Goal: Task Accomplishment & Management: Manage account settings

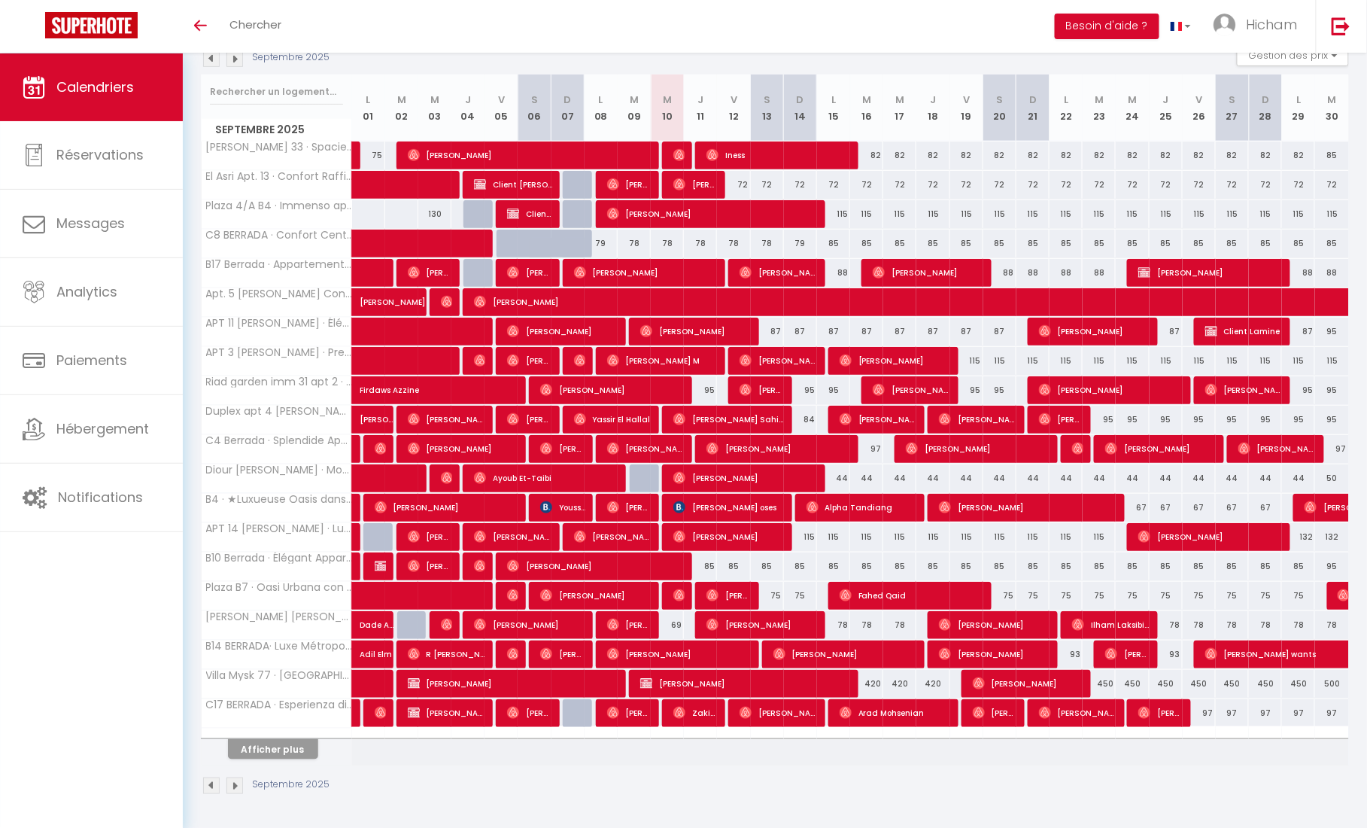
scroll to position [175, 0]
click at [281, 747] on button "Afficher plus" at bounding box center [273, 749] width 90 height 20
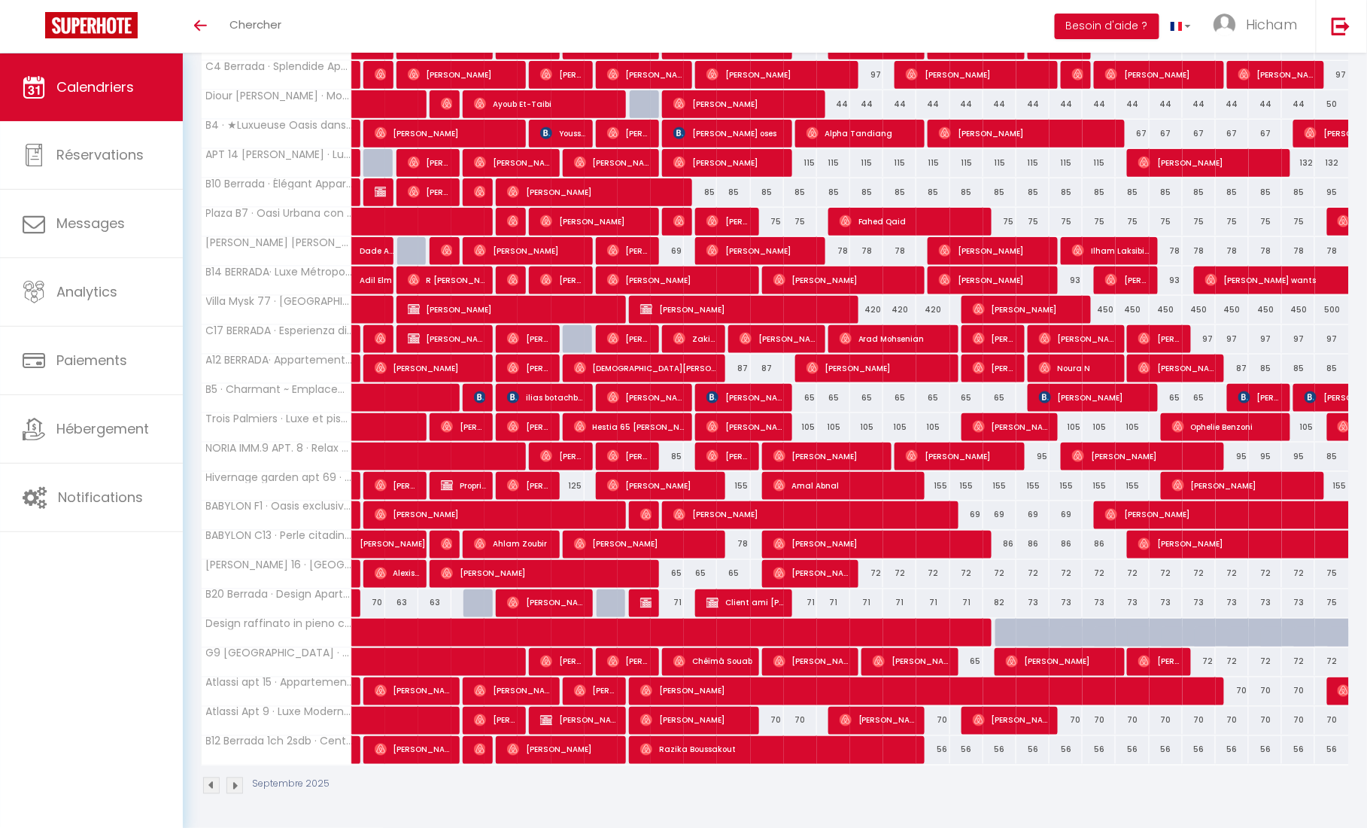
scroll to position [536, 0]
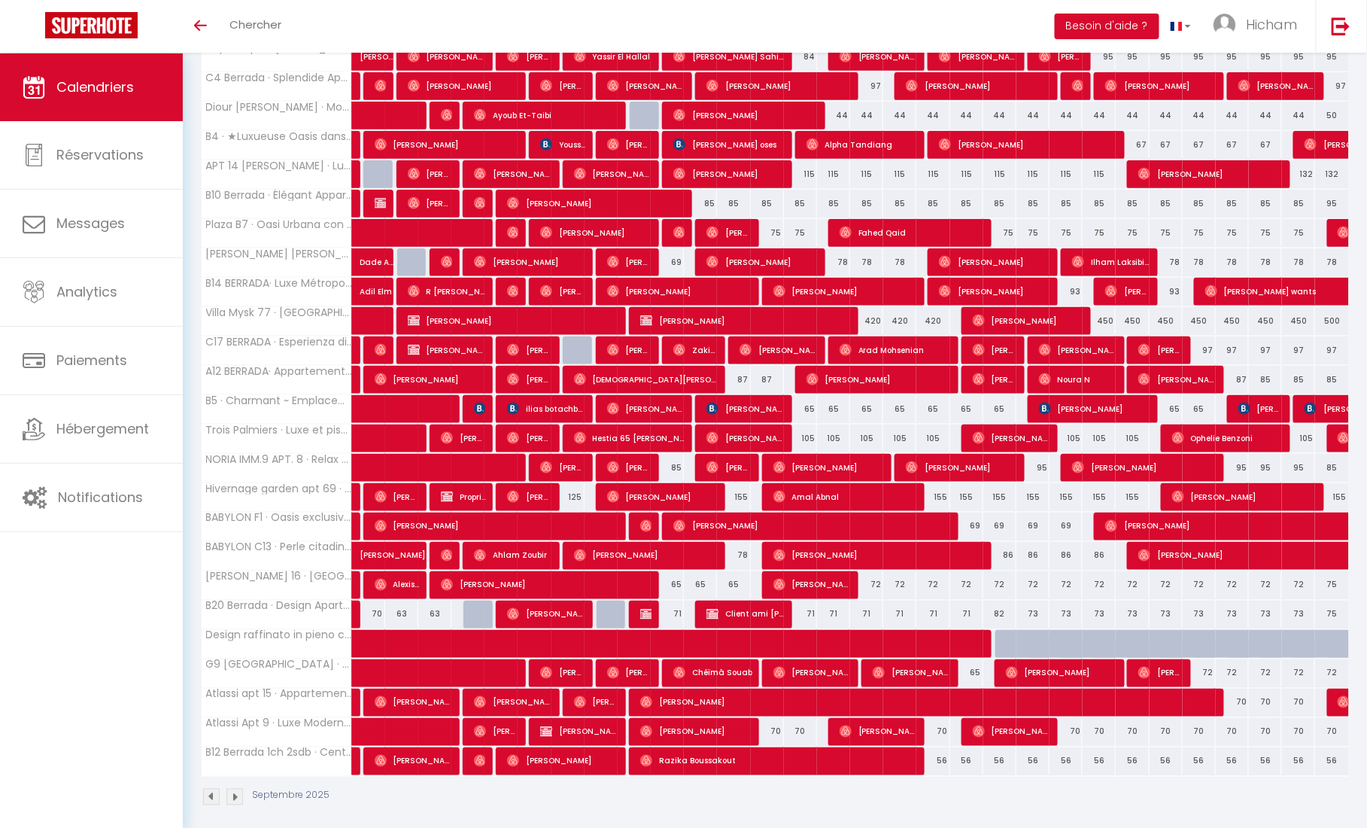
click at [671, 585] on div "65" at bounding box center [667, 585] width 33 height 28
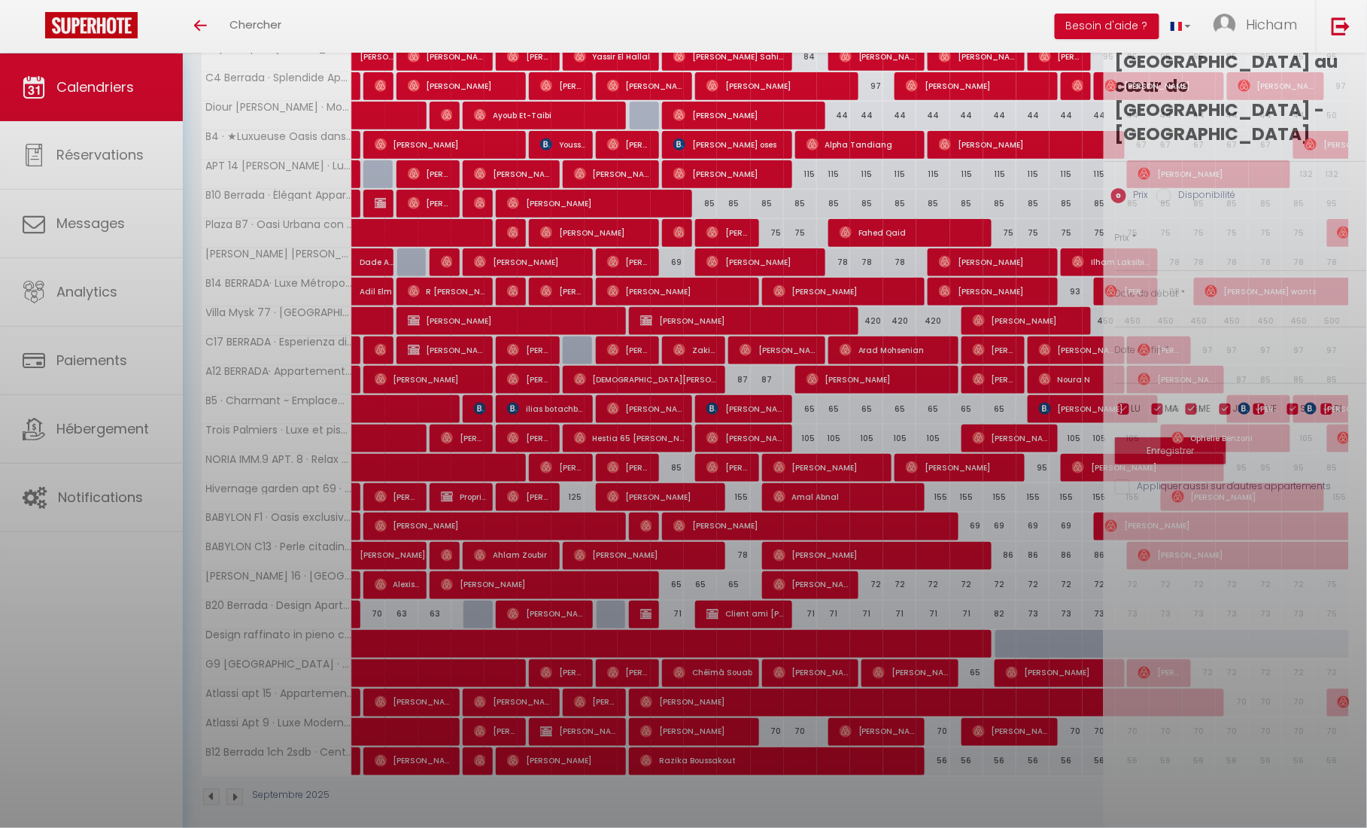
type input "65"
type input "Mer 10 Septembre 2025"
type input "Jeu 11 Septembre 2025"
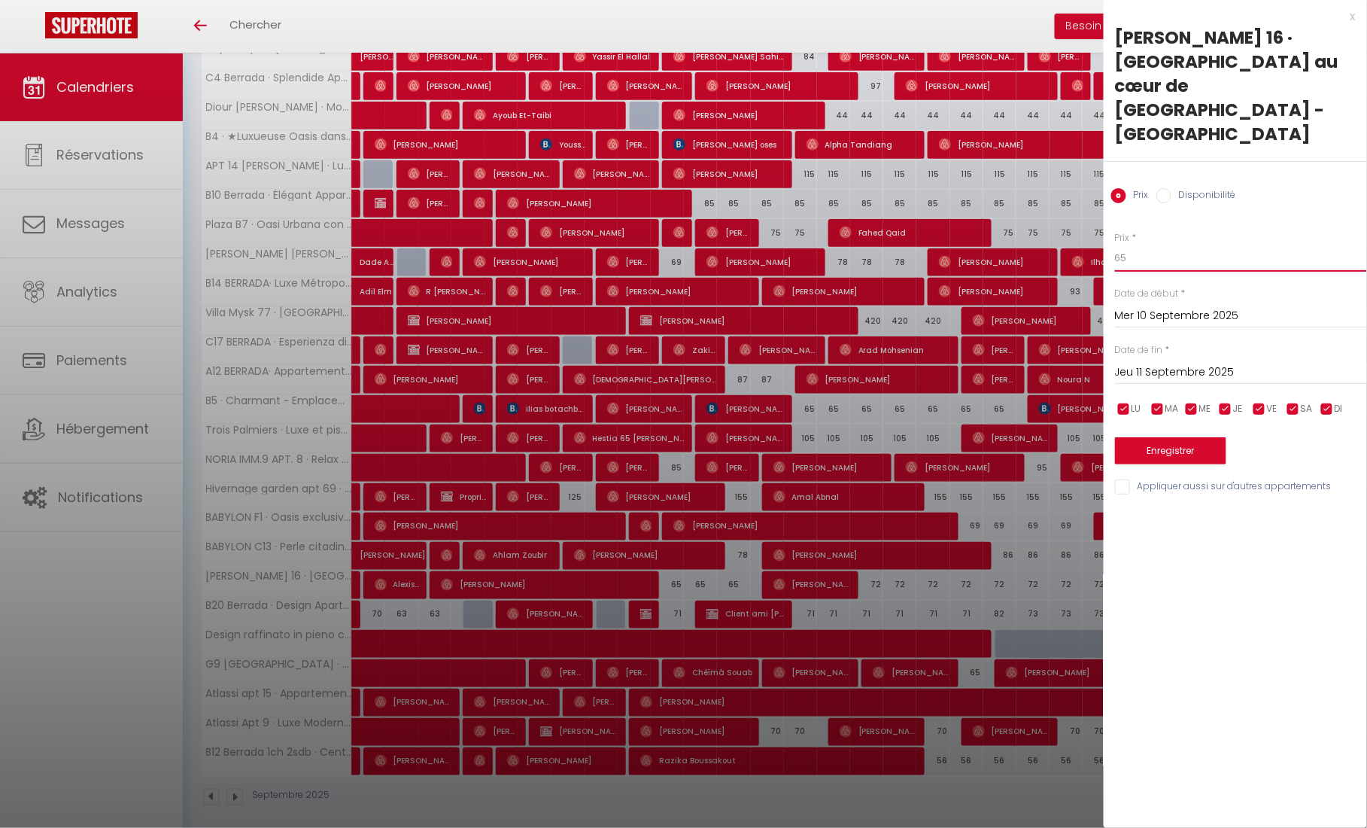
click at [1150, 245] on input "65" at bounding box center [1241, 258] width 252 height 27
type input "60"
click at [1193, 363] on input "Jeu 11 Septembre 2025" at bounding box center [1241, 373] width 252 height 20
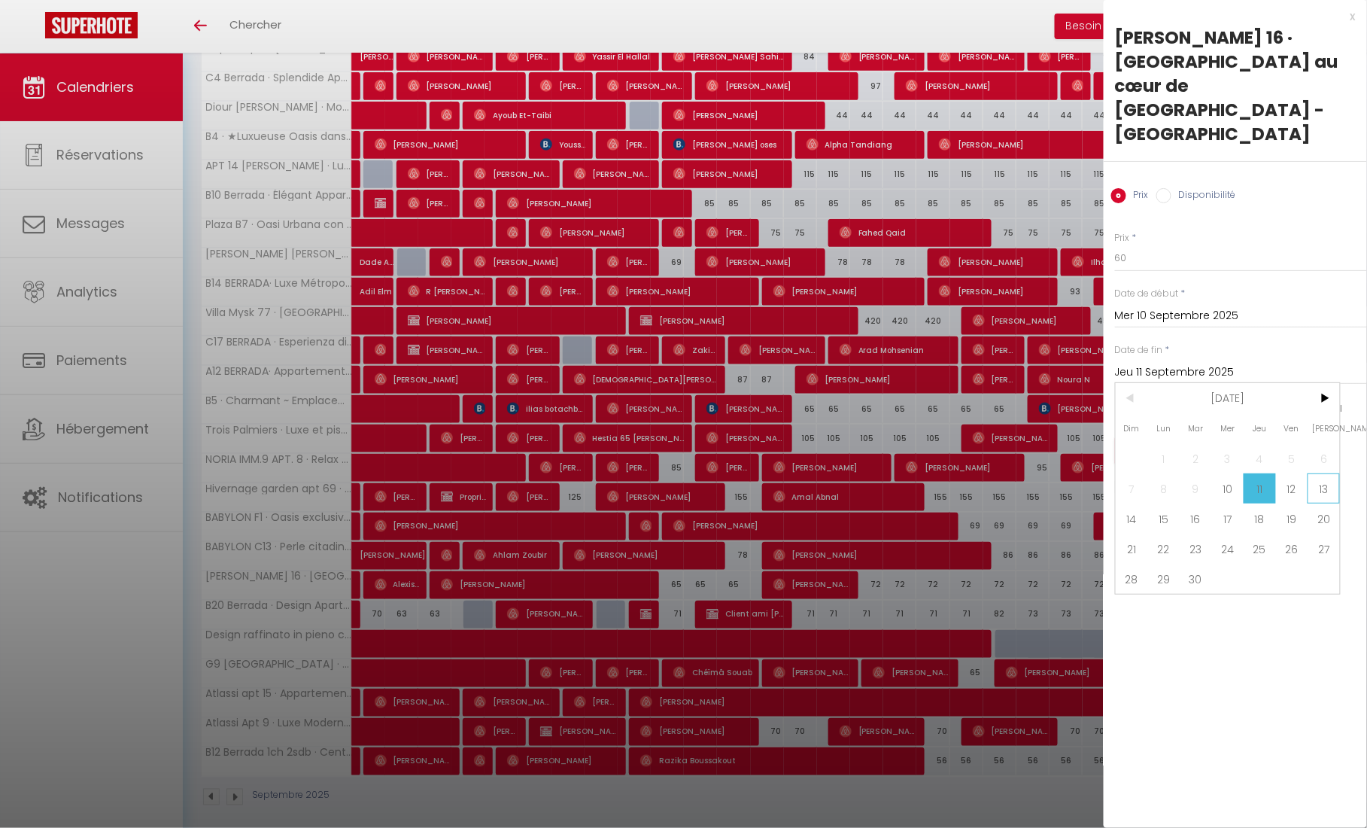
click at [1332, 473] on span "13" at bounding box center [1324, 488] width 32 height 30
type input "Sam 13 Septembre 2025"
click at [1160, 437] on button "Enregistrer" at bounding box center [1170, 450] width 111 height 27
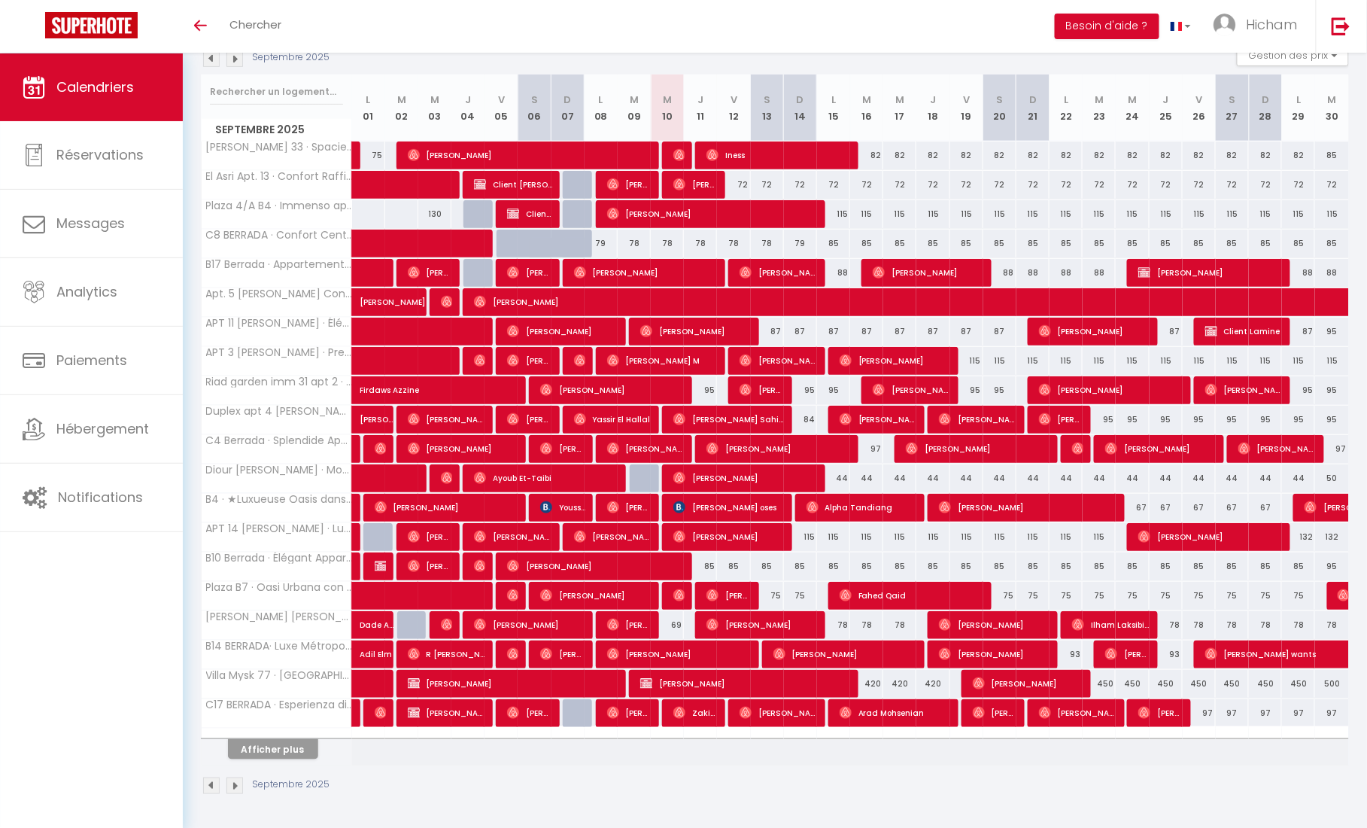
scroll to position [175, 0]
click at [257, 751] on button "Afficher plus" at bounding box center [273, 749] width 90 height 20
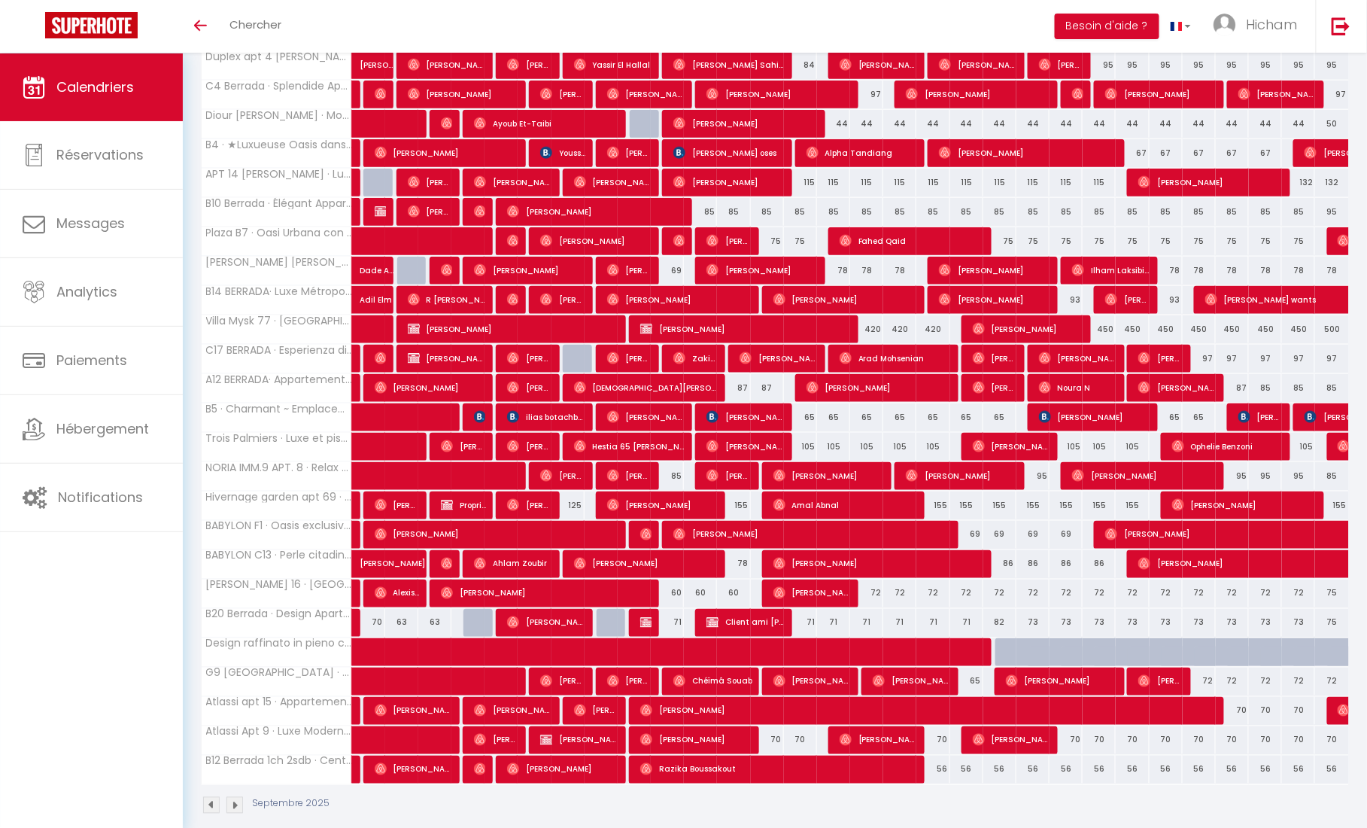
scroll to position [538, 0]
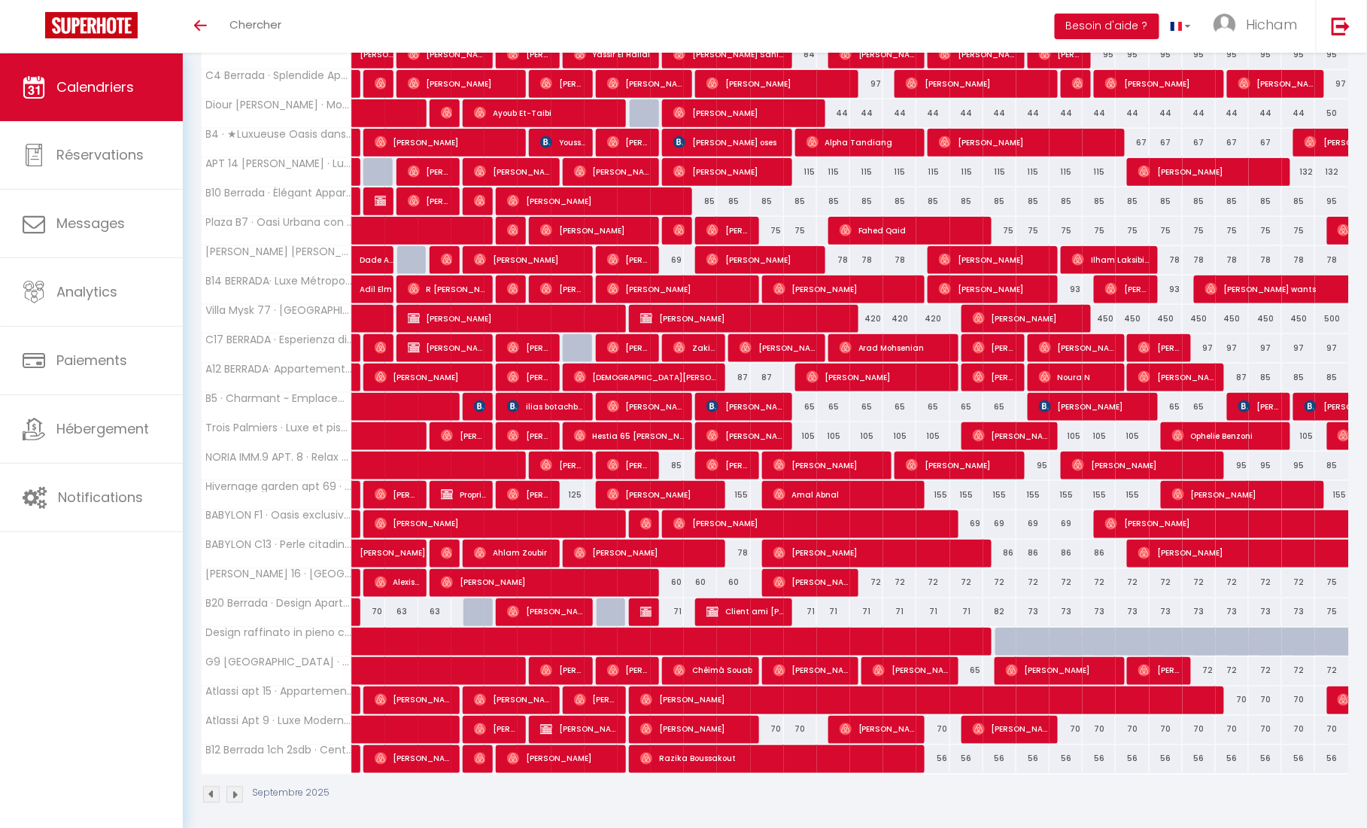
click at [726, 618] on span "Client ami Hicham" at bounding box center [746, 612] width 79 height 29
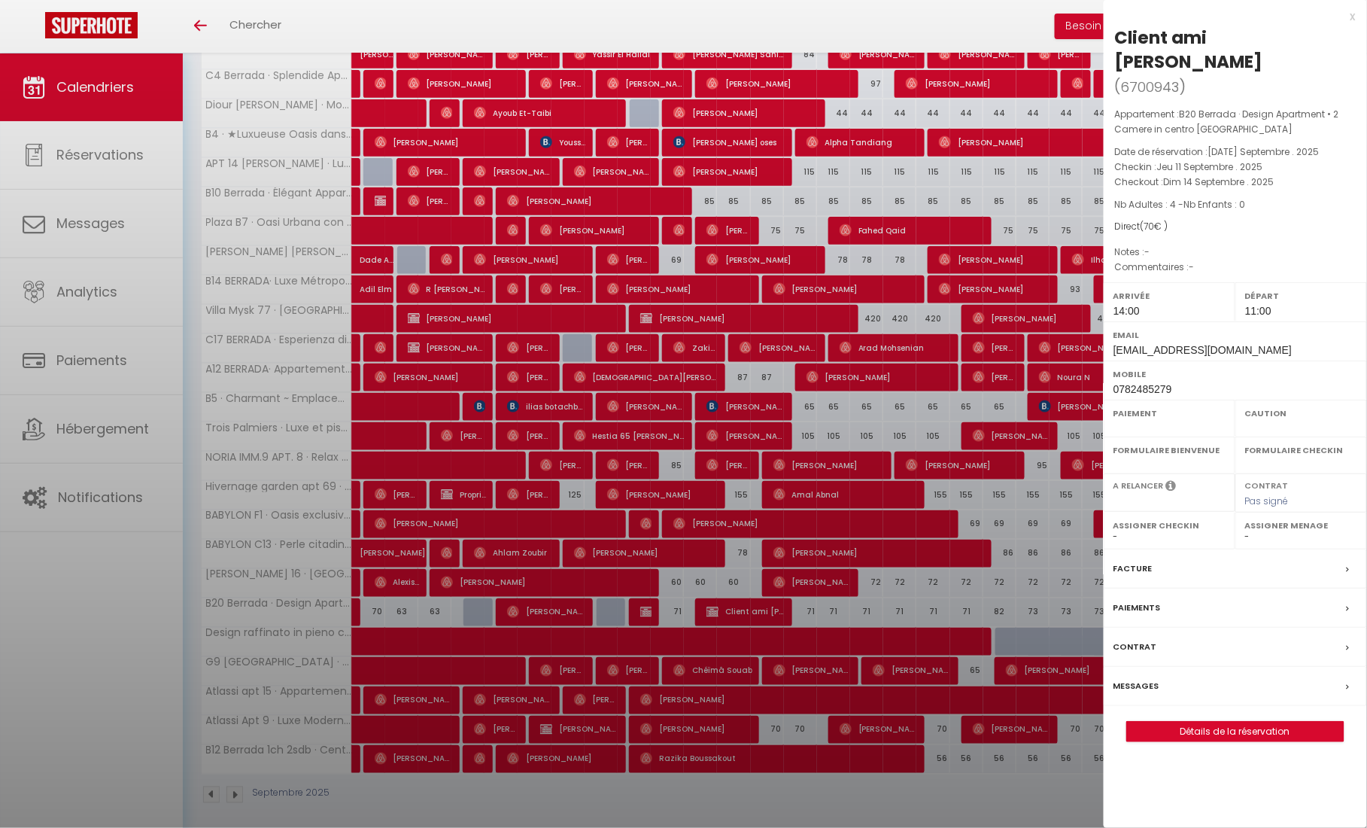
select select "OK"
select select "KO"
select select "0"
select select "1"
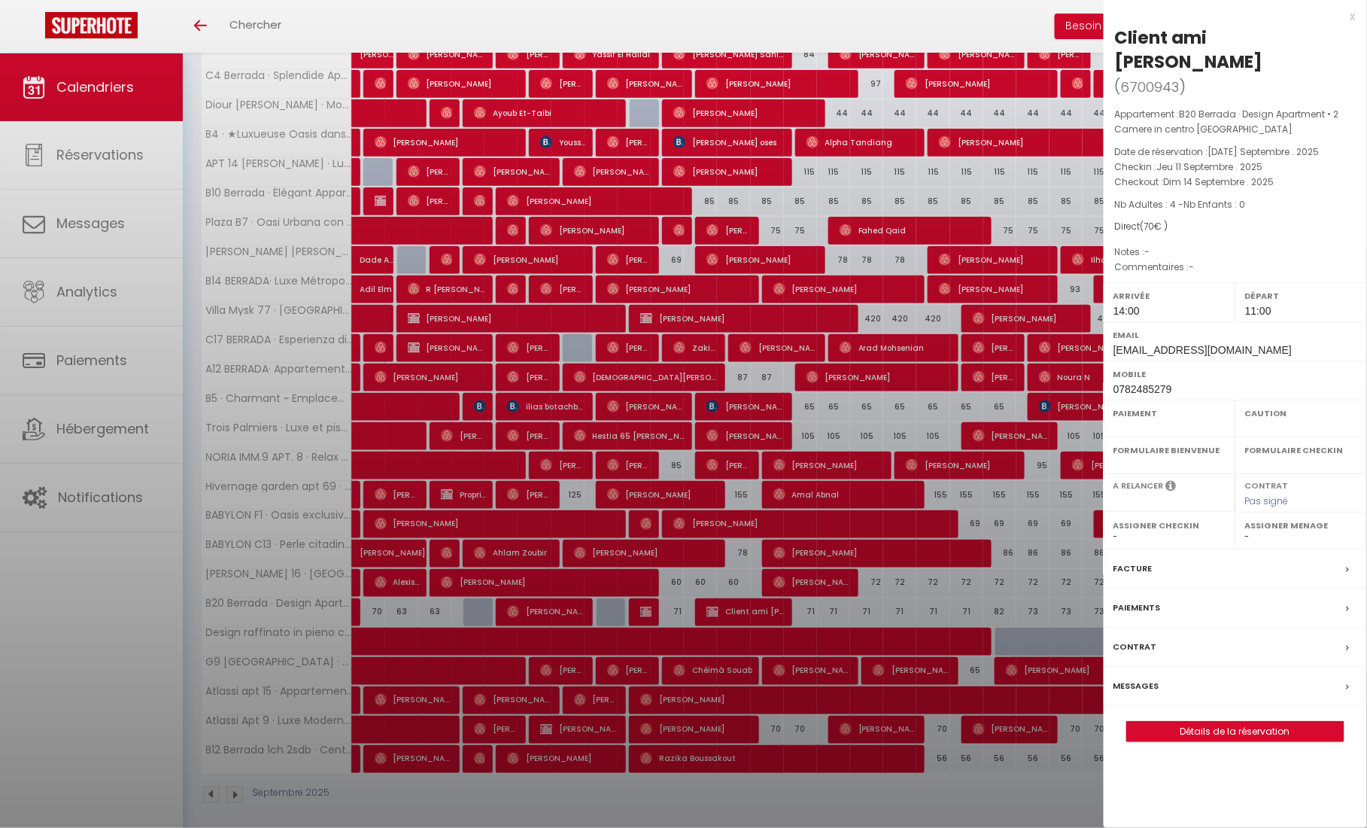
select select
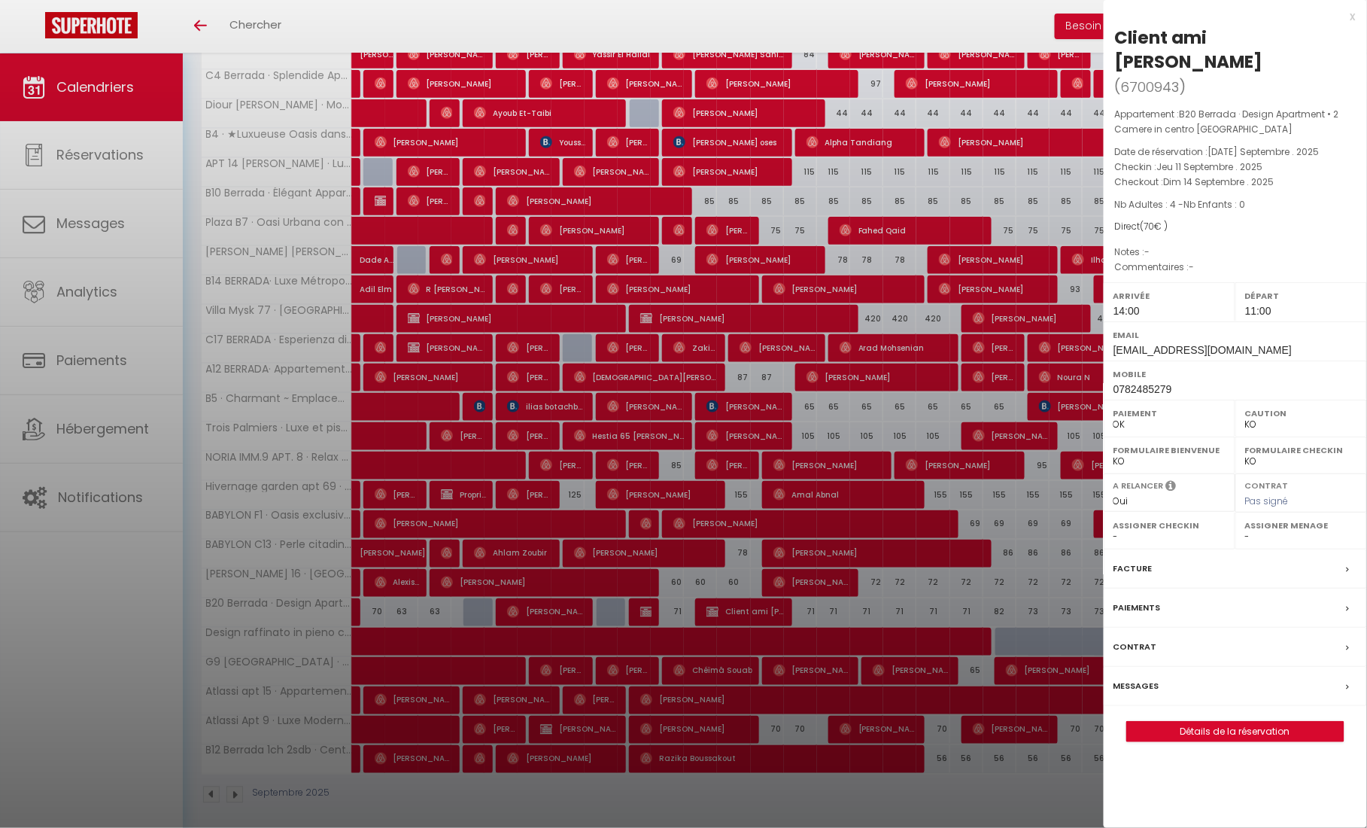
click at [1282, 722] on link "Détails de la réservation" at bounding box center [1235, 732] width 217 height 20
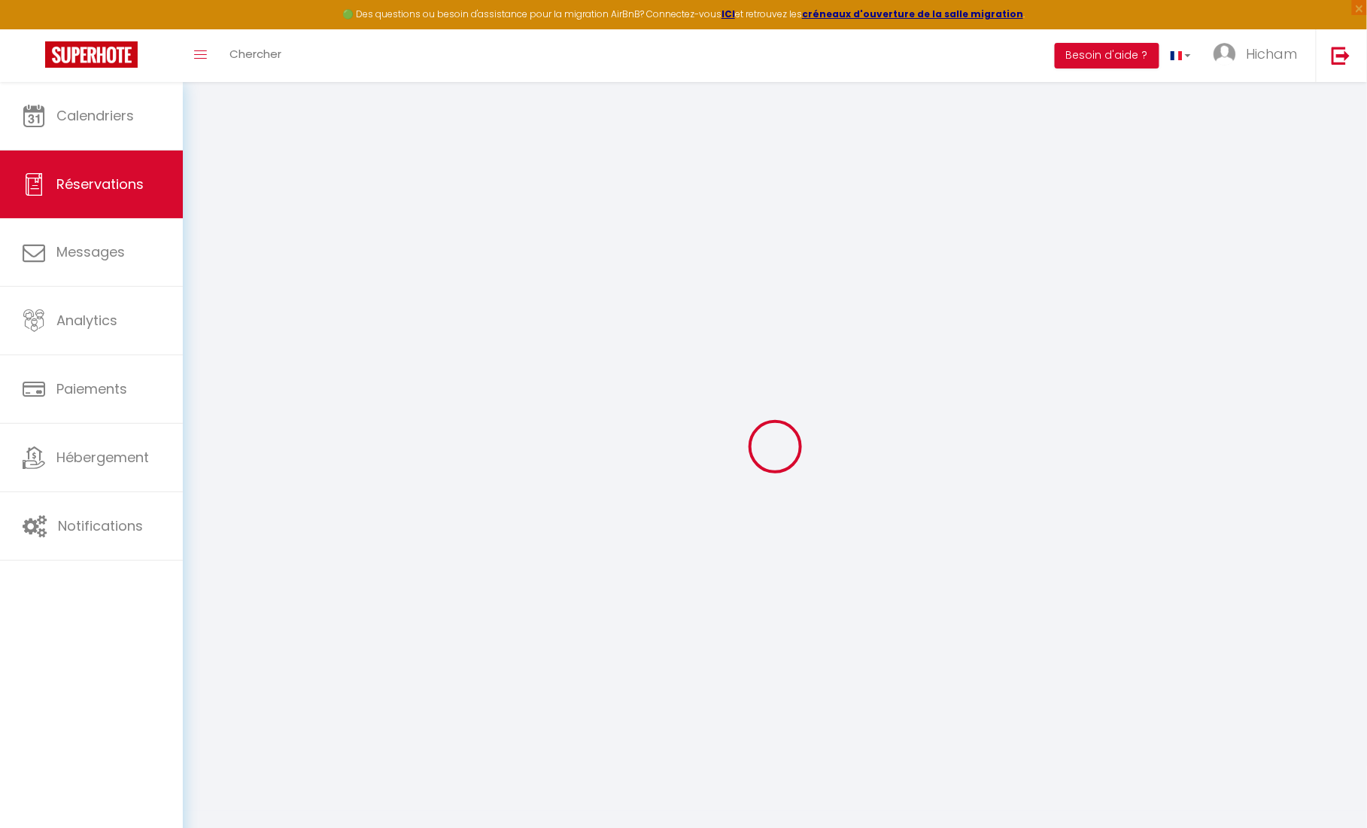
select select
checkbox input "false"
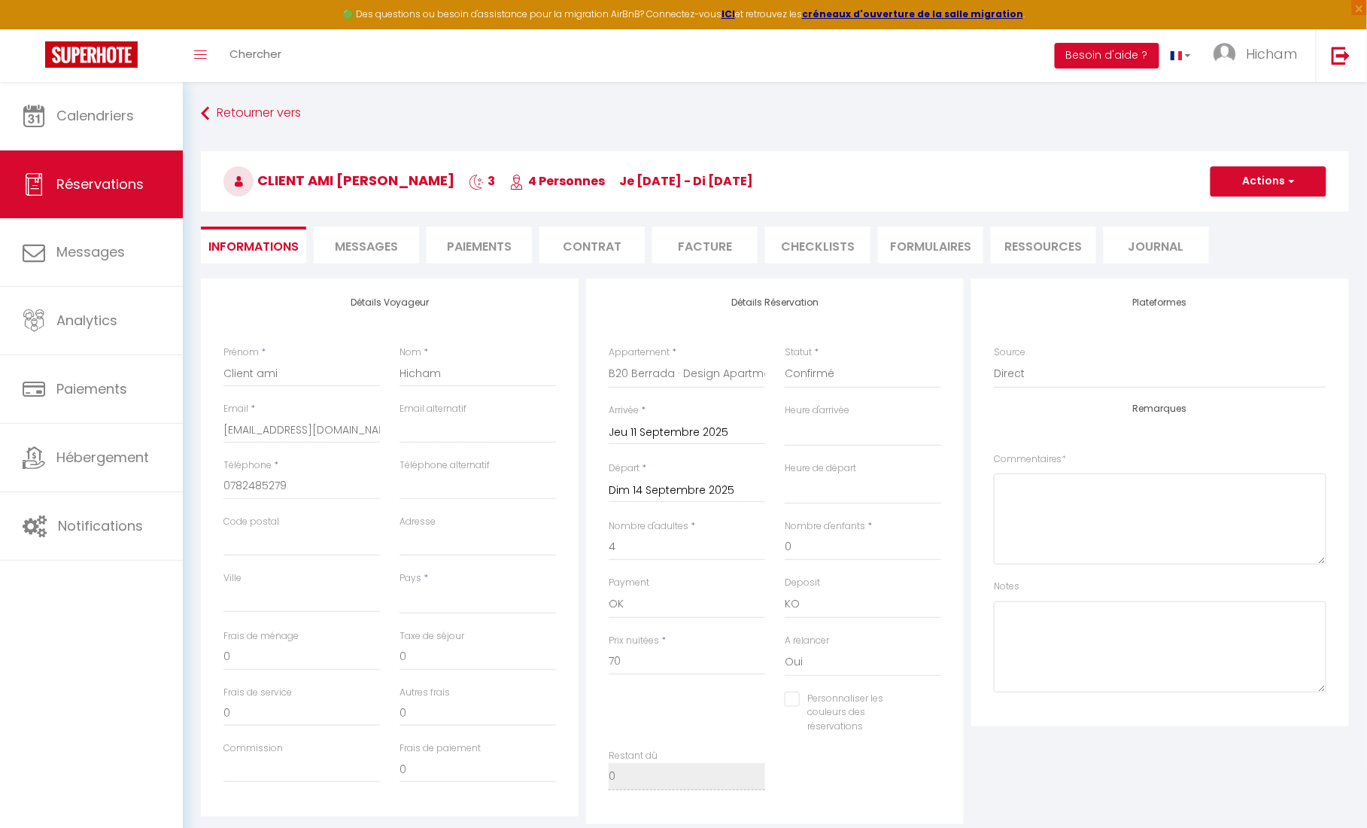
select select
checkbox input "false"
select select
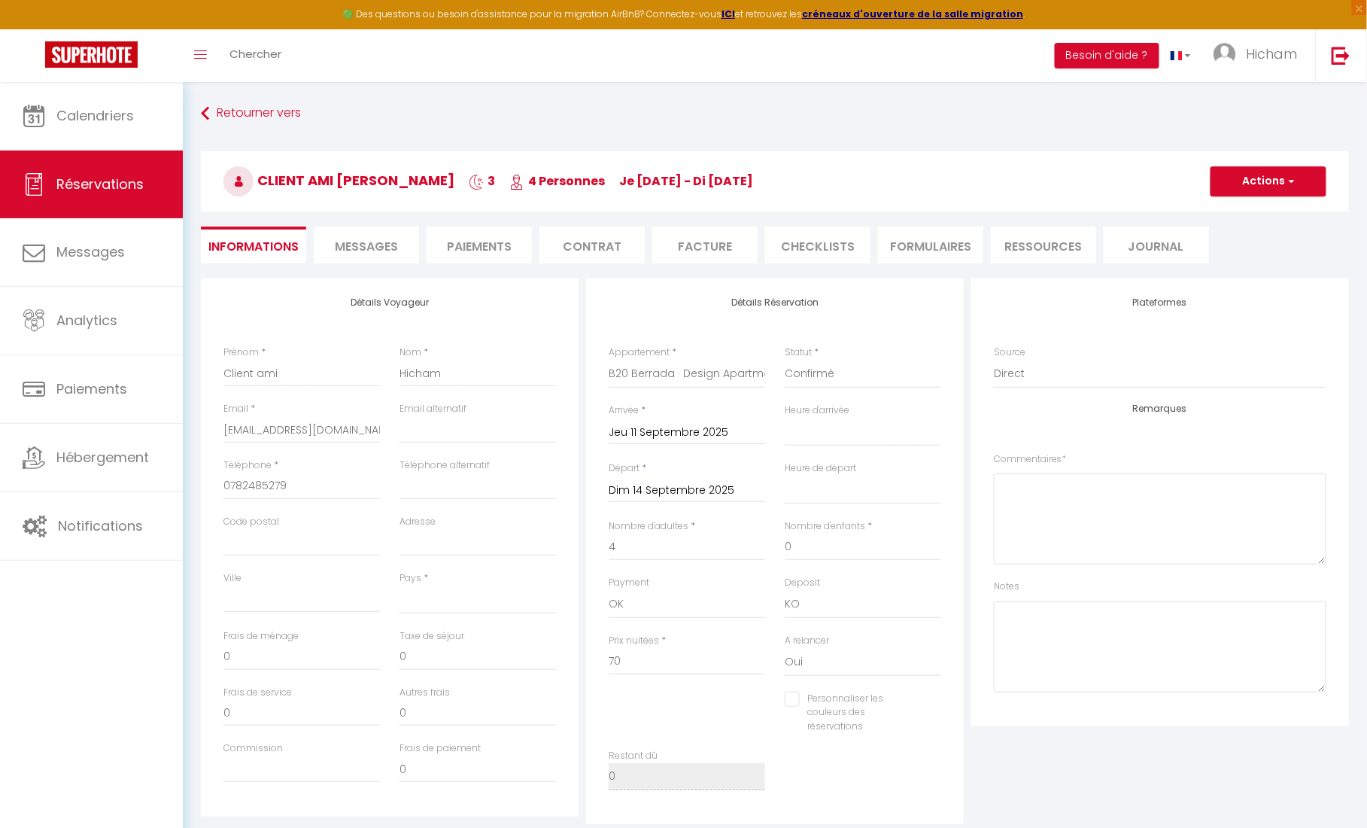
checkbox input "false"
select select "14:00"
select select "11:00"
select select "0"
select select
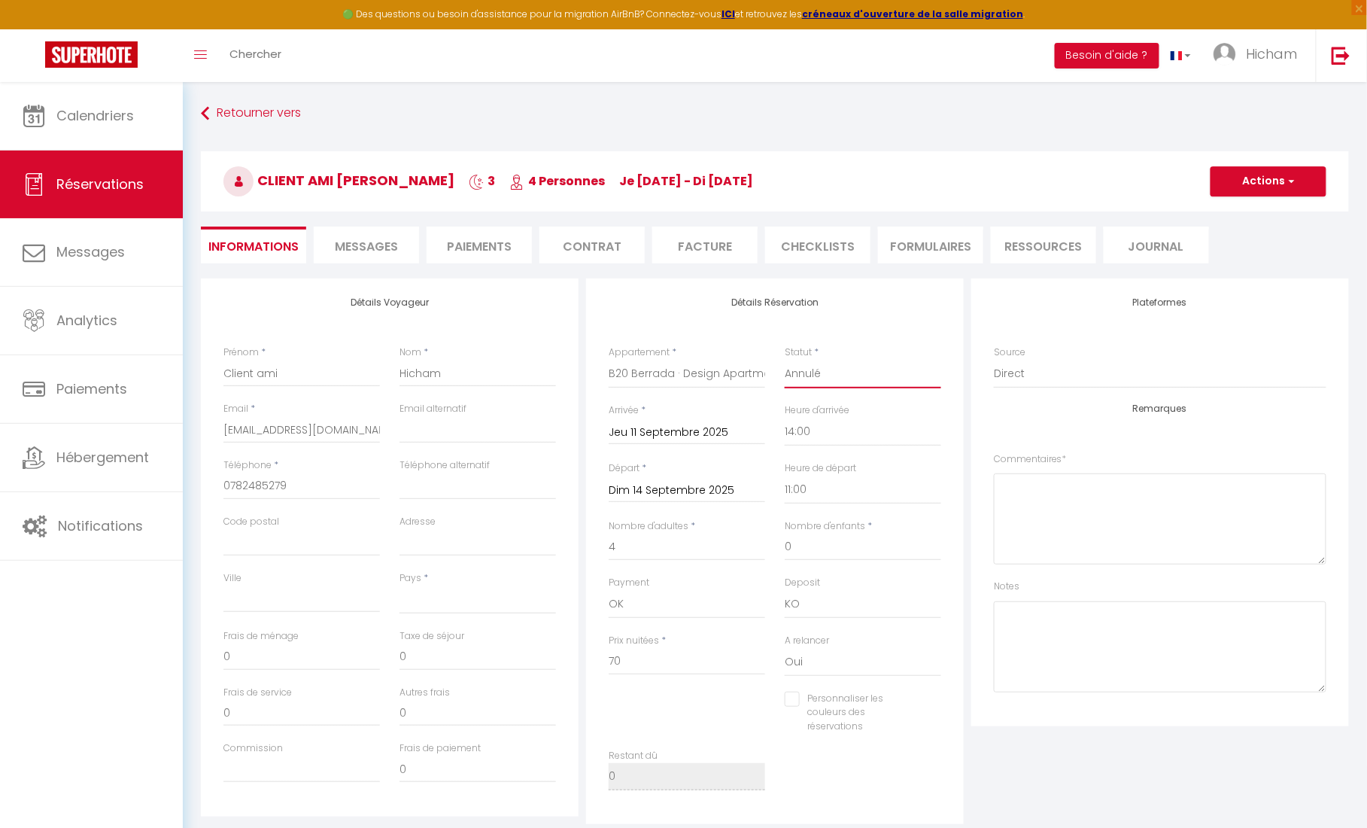
checkbox input "false"
click at [1235, 186] on button "Actions" at bounding box center [1269, 181] width 116 height 30
click at [1236, 211] on link "Enregistrer" at bounding box center [1253, 215] width 119 height 20
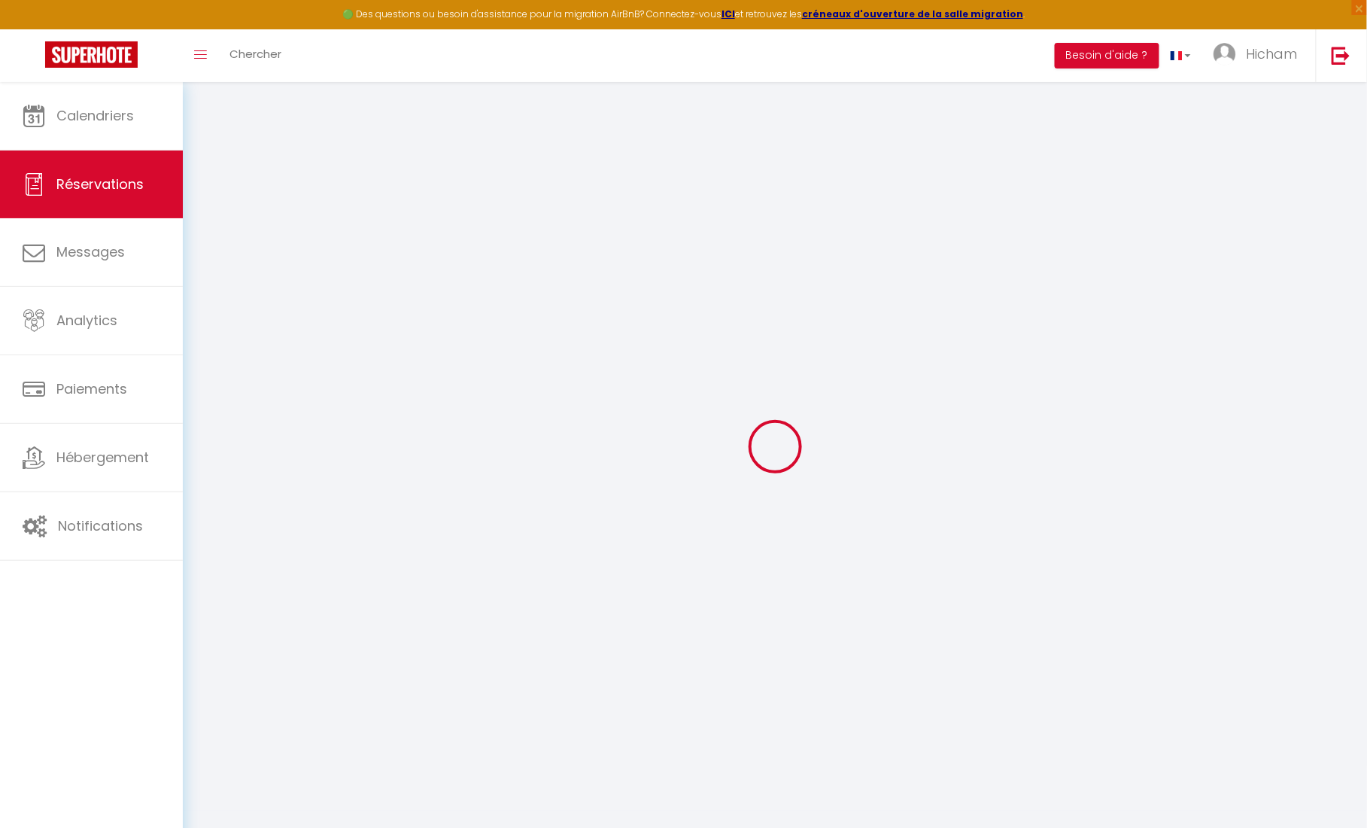
select select "not_cancelled"
